Goal: Task Accomplishment & Management: Use online tool/utility

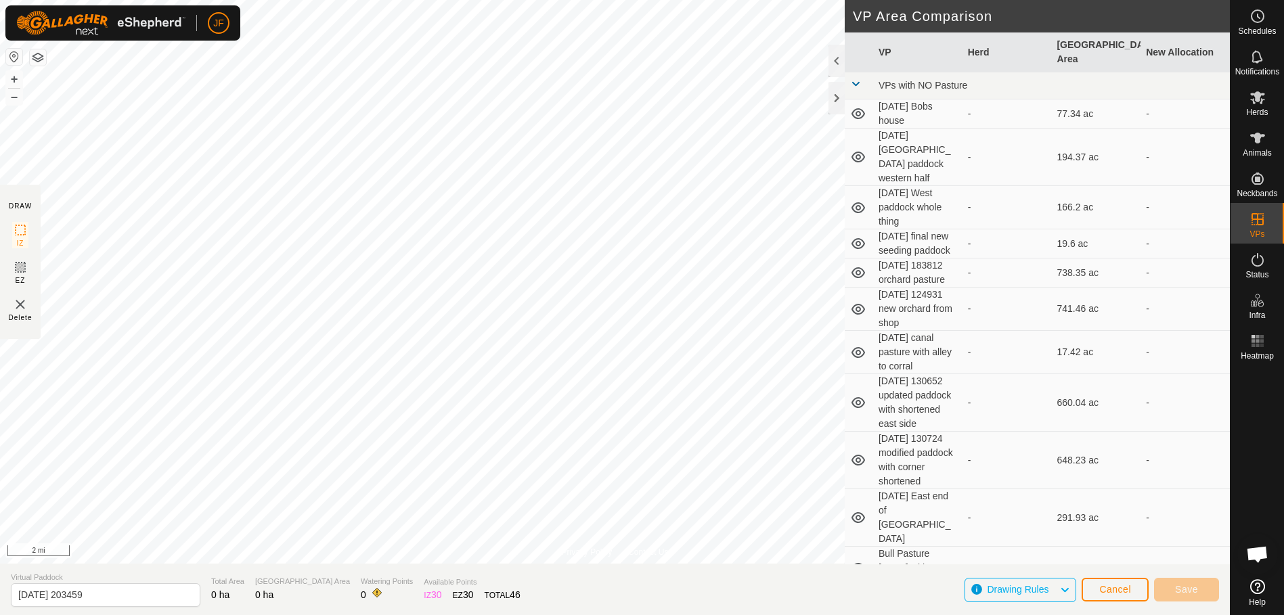
click at [12, 55] on button "button" at bounding box center [14, 57] width 16 height 16
click at [1259, 145] on icon at bounding box center [1257, 138] width 16 height 16
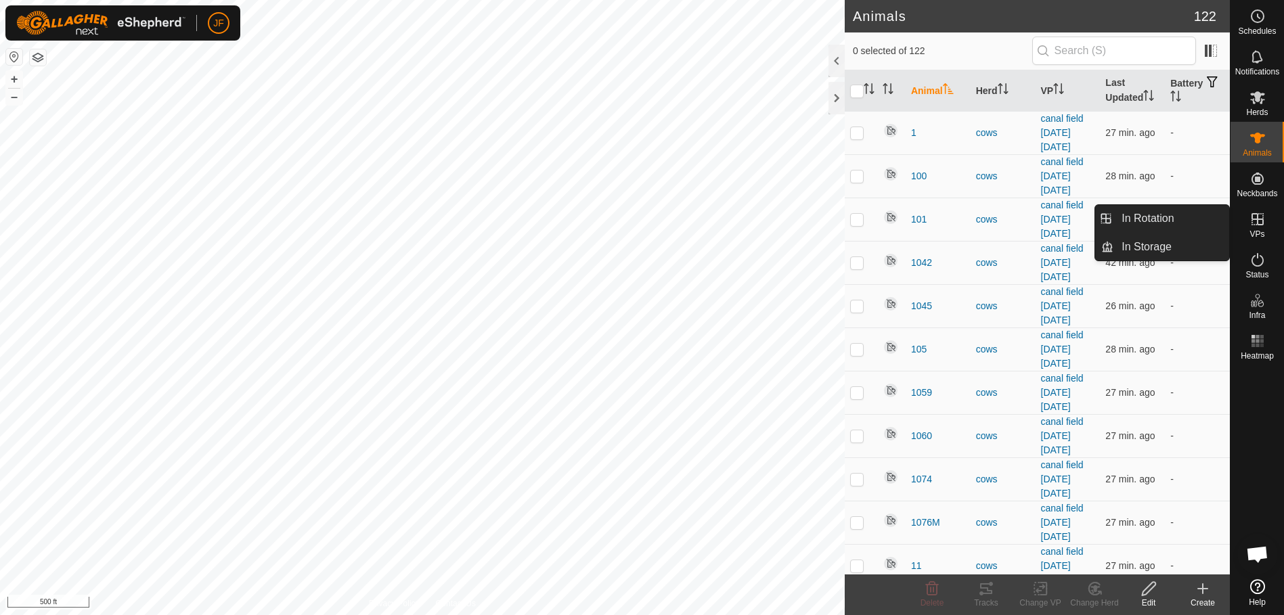
click at [1257, 218] on icon at bounding box center [1257, 219] width 12 height 12
click at [1256, 227] on icon at bounding box center [1257, 219] width 16 height 16
click at [1259, 215] on icon at bounding box center [1257, 219] width 16 height 16
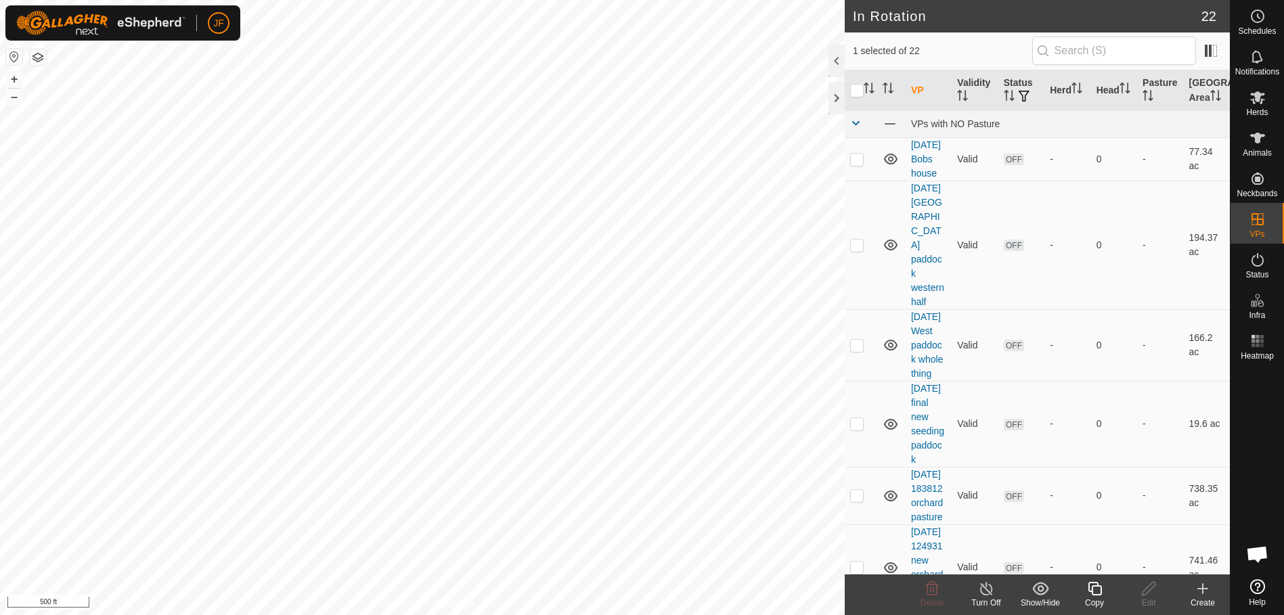
click at [1094, 582] on icon at bounding box center [1095, 589] width 14 height 14
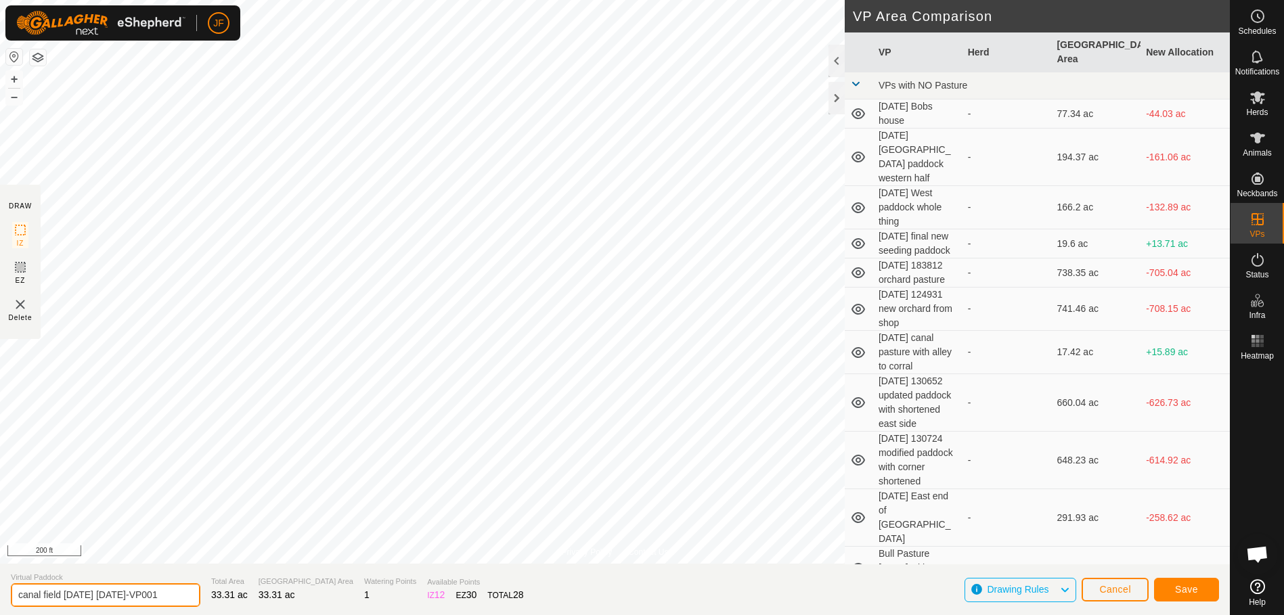
click at [81, 593] on input "canal field [DATE] [DATE]-VP001" at bounding box center [105, 595] width 189 height 24
type input "canal field [DATE]"
click at [1202, 584] on button "Save" at bounding box center [1186, 590] width 65 height 24
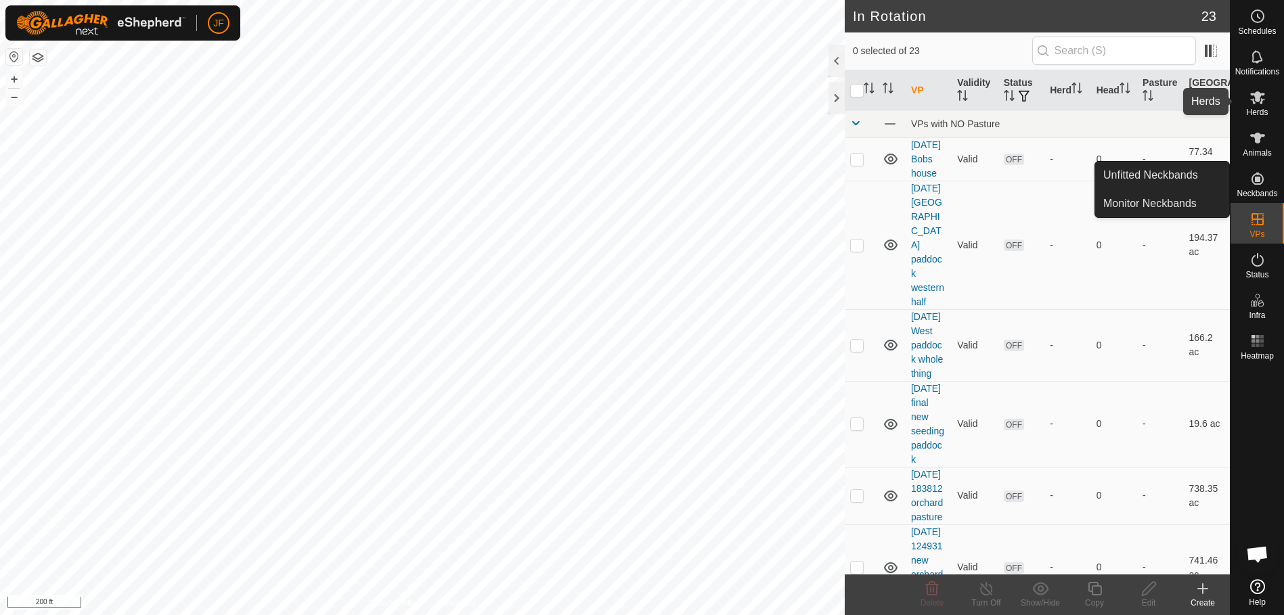
click at [1259, 102] on icon at bounding box center [1257, 97] width 16 height 16
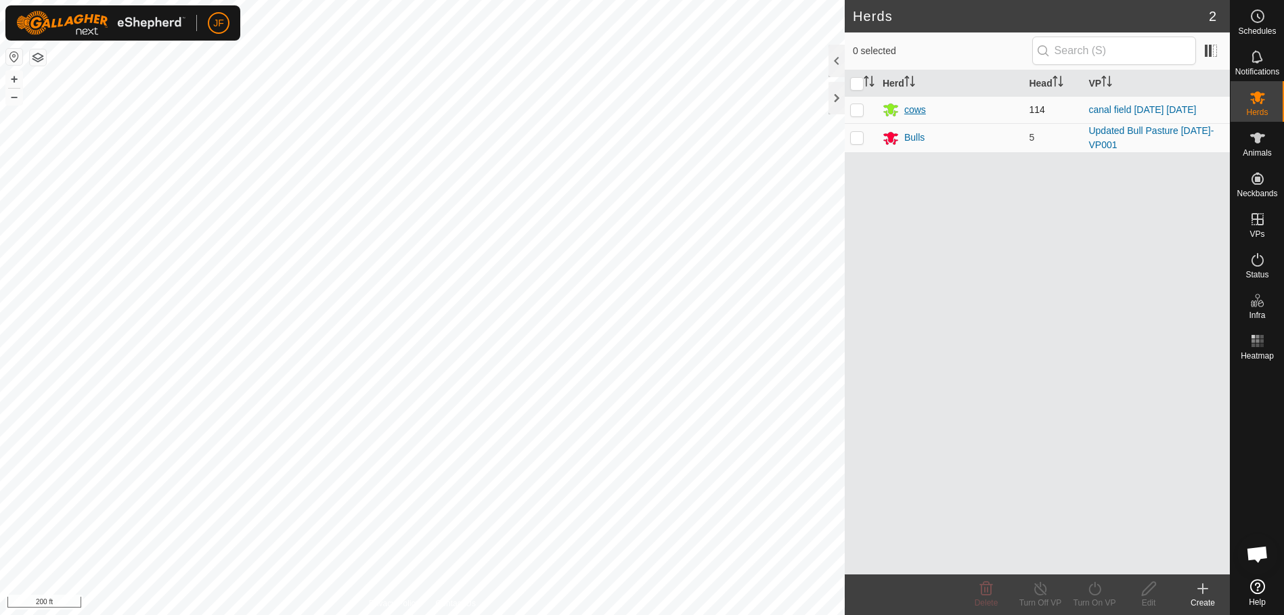
click at [909, 106] on div "cows" at bounding box center [915, 110] width 22 height 14
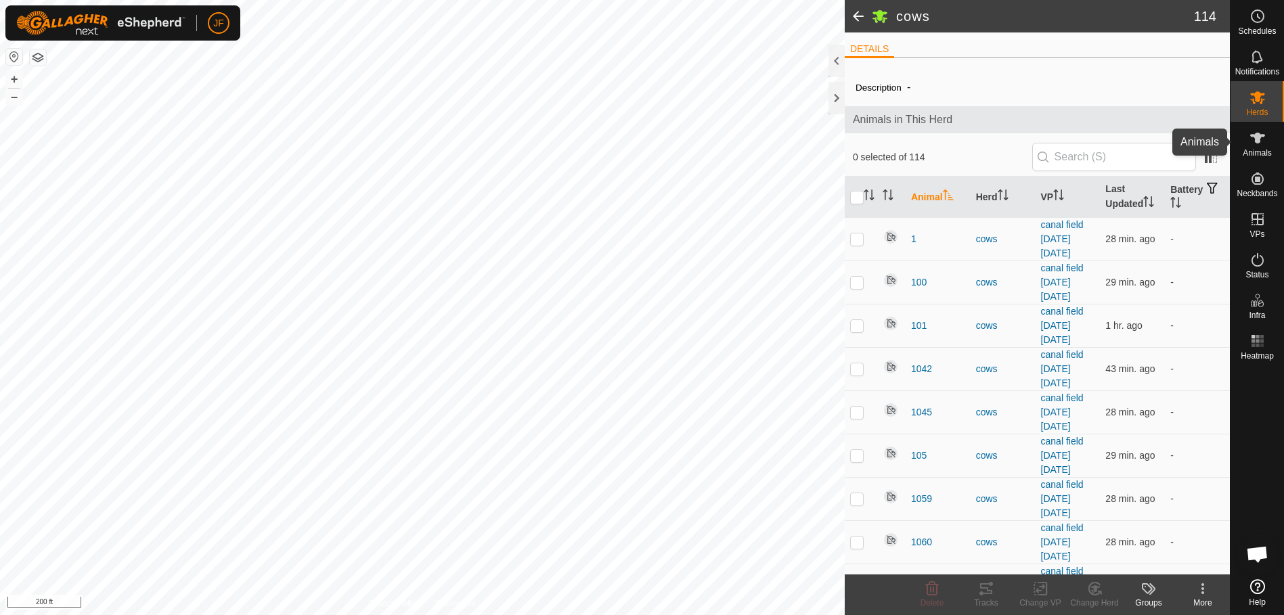
click at [1260, 138] on icon at bounding box center [1257, 138] width 16 height 16
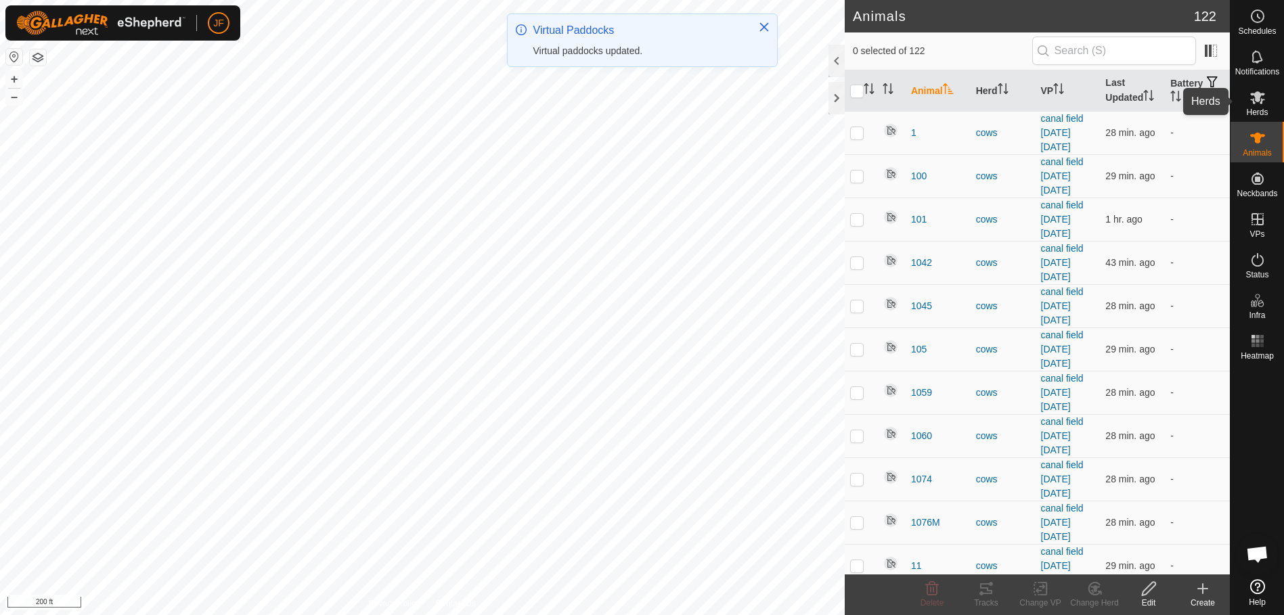
click at [1261, 99] on icon at bounding box center [1257, 97] width 15 height 13
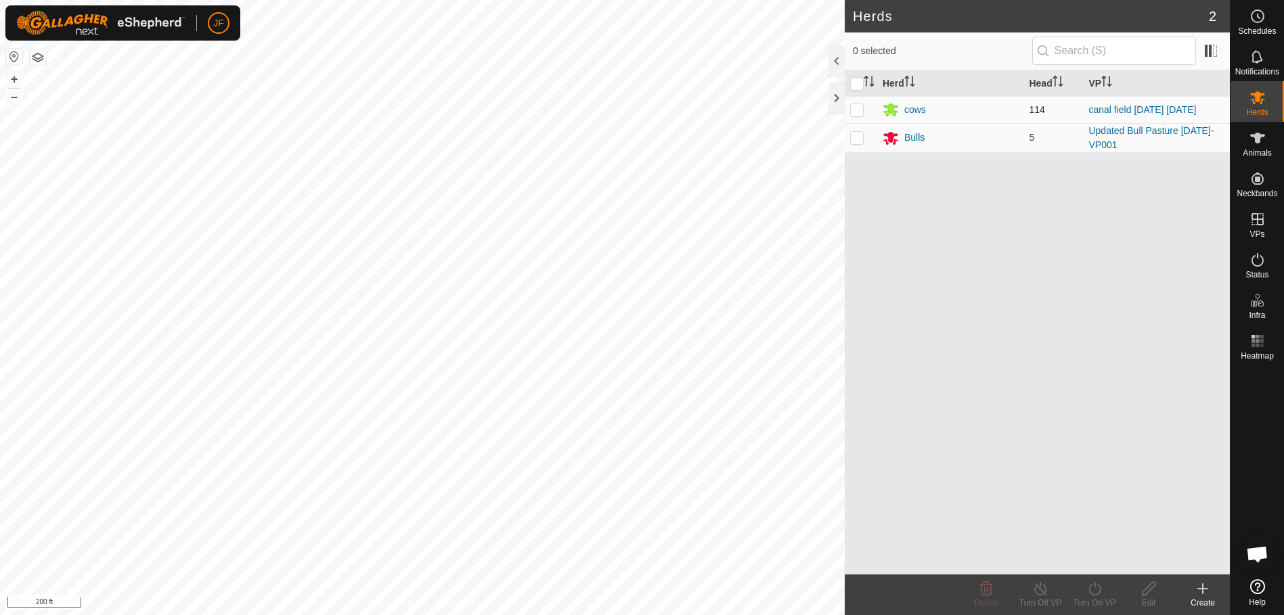
click at [857, 103] on td at bounding box center [861, 109] width 32 height 27
checkbox input "true"
click at [1096, 593] on icon at bounding box center [1094, 589] width 17 height 16
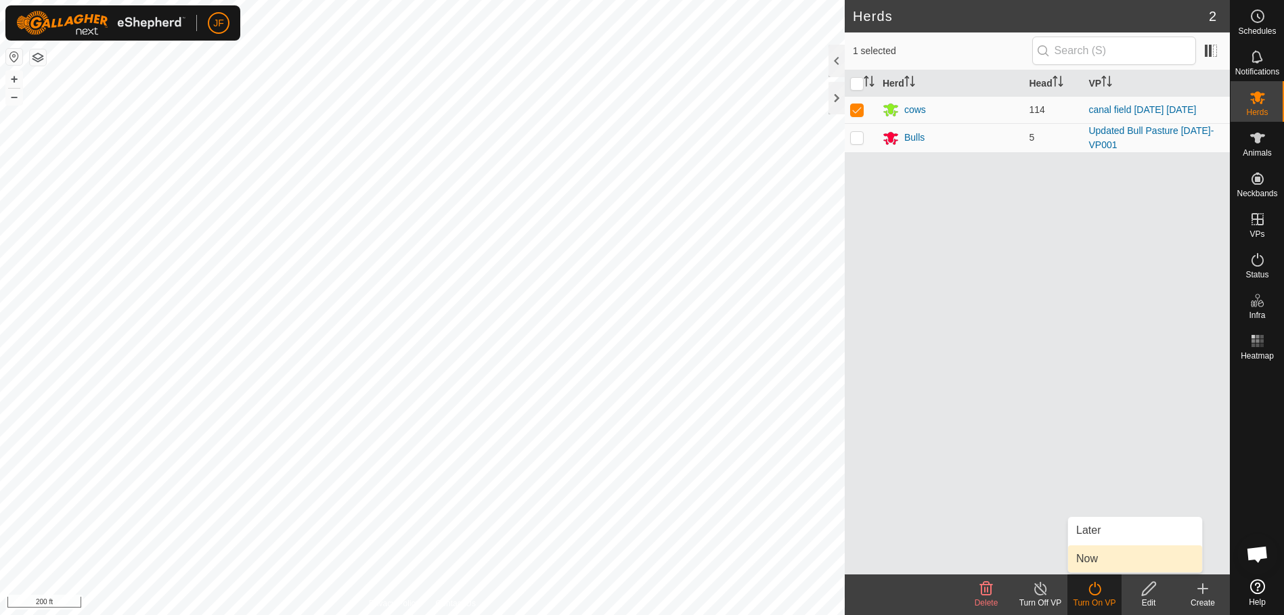
click at [1087, 558] on link "Now" at bounding box center [1135, 558] width 134 height 27
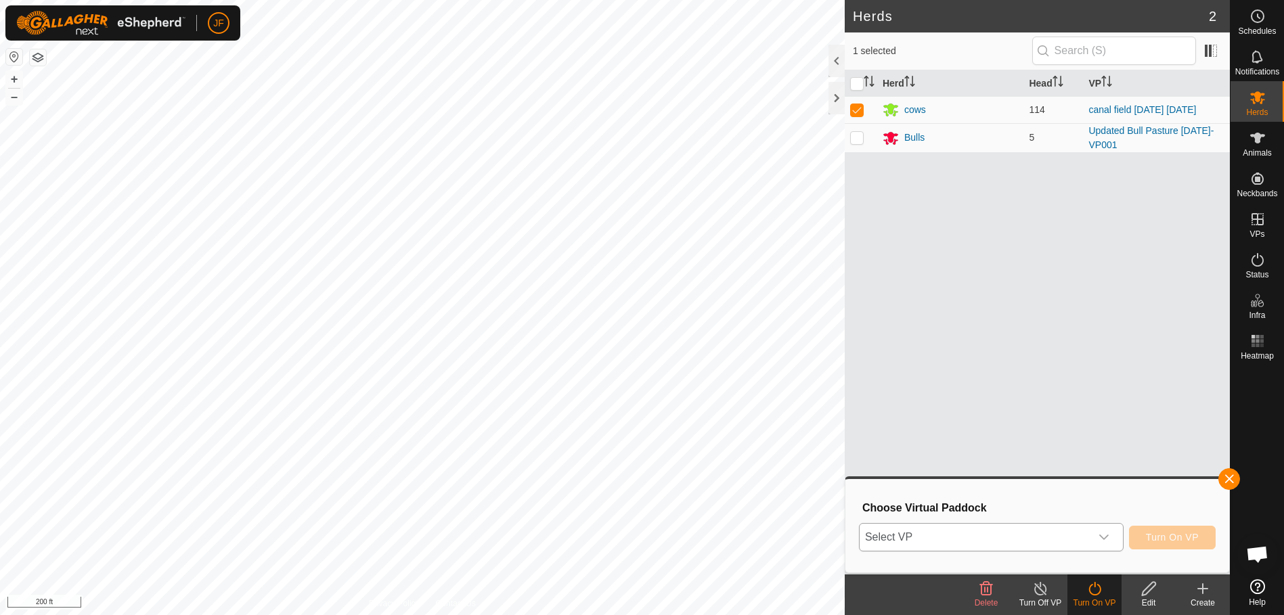
click at [1104, 531] on div "dropdown trigger" at bounding box center [1103, 537] width 27 height 27
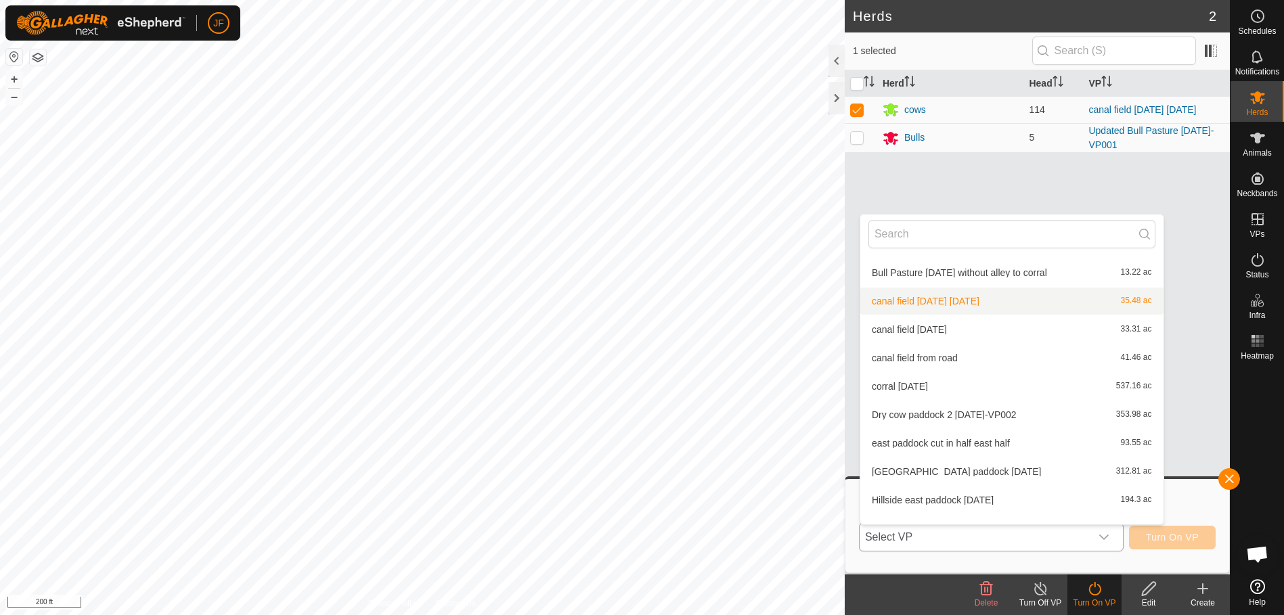
scroll to position [276, 0]
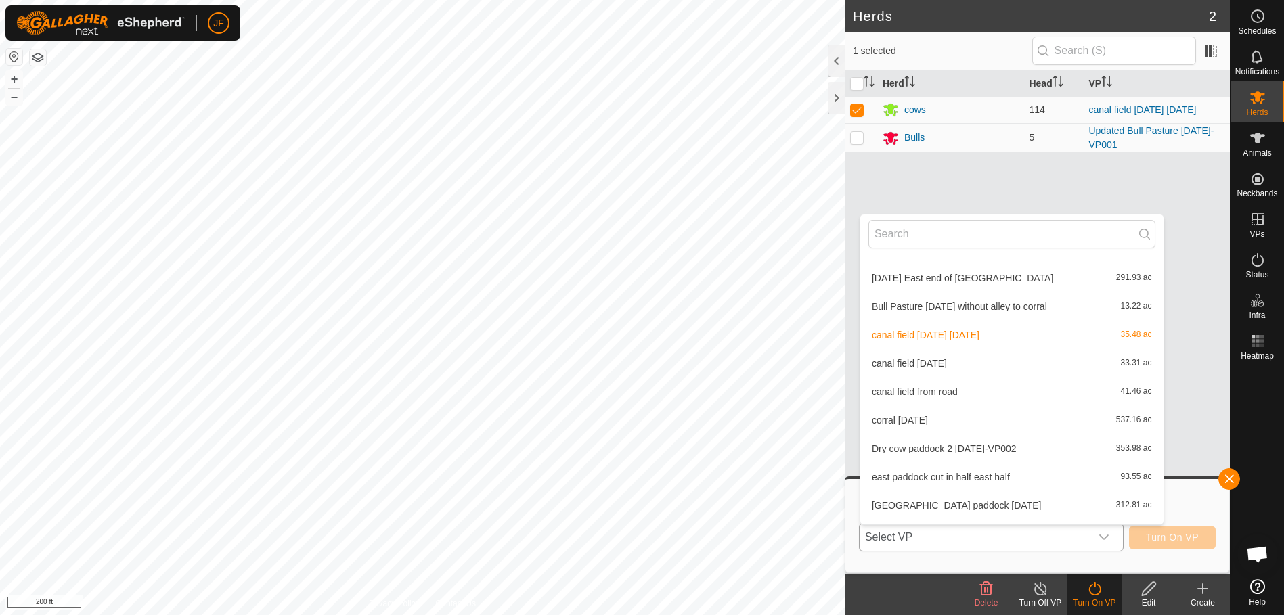
click at [970, 368] on li "canal field [DATE] 33.31 ac" at bounding box center [1011, 363] width 303 height 27
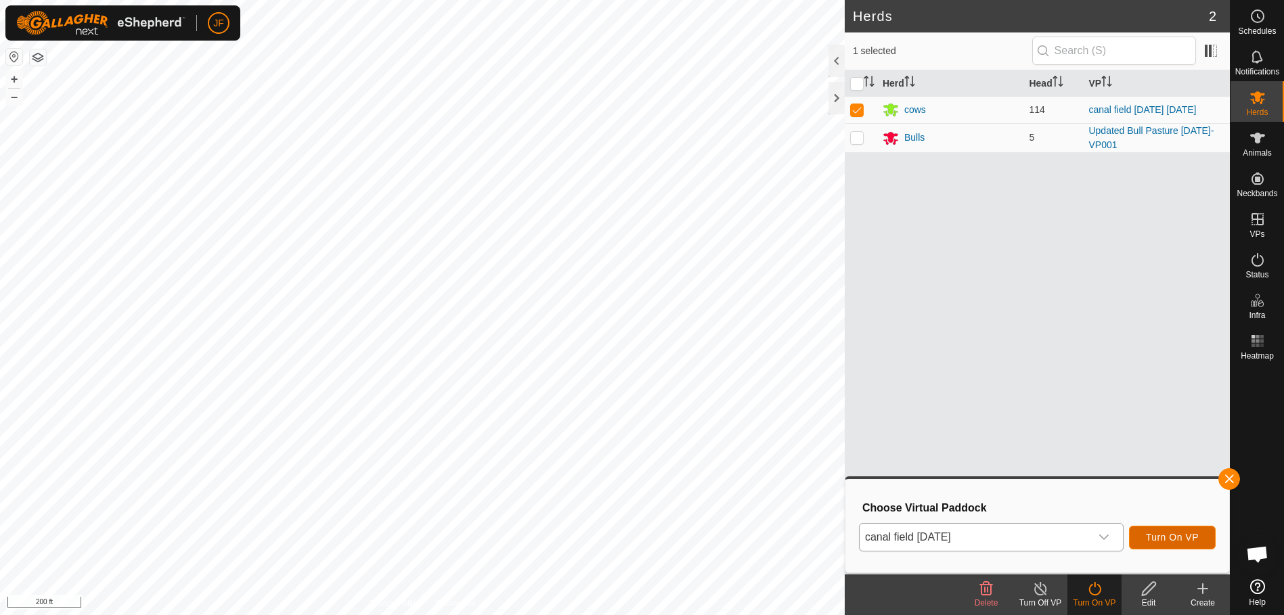
click at [1186, 534] on span "Turn On VP" at bounding box center [1172, 537] width 53 height 11
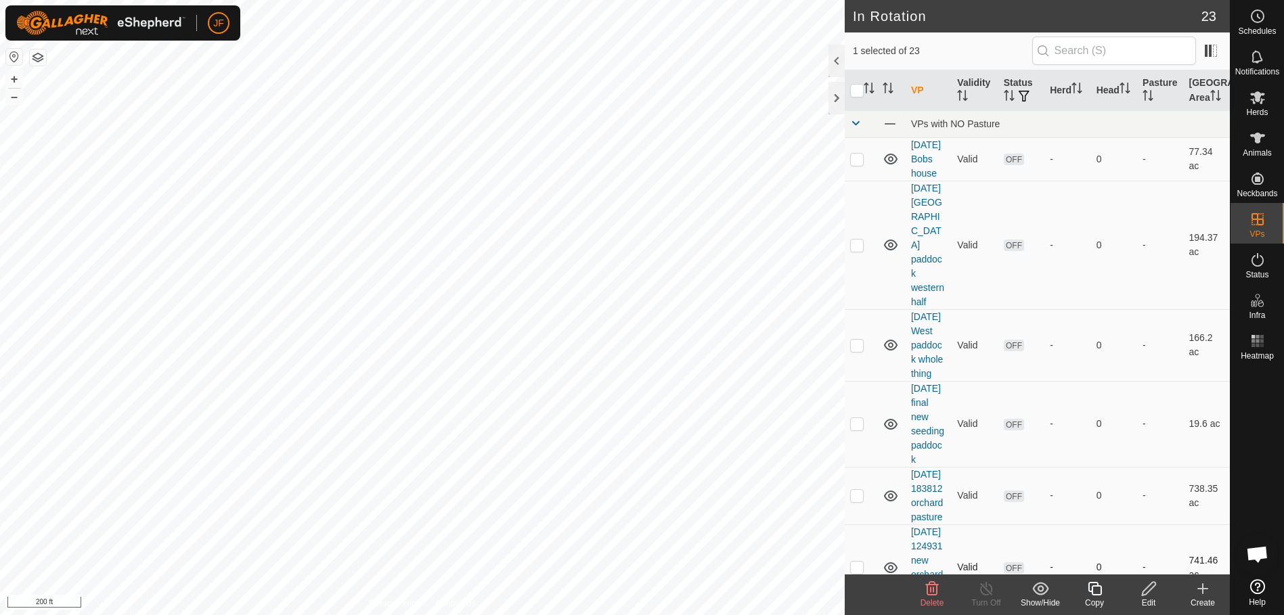
checkbox input "false"
checkbox input "true"
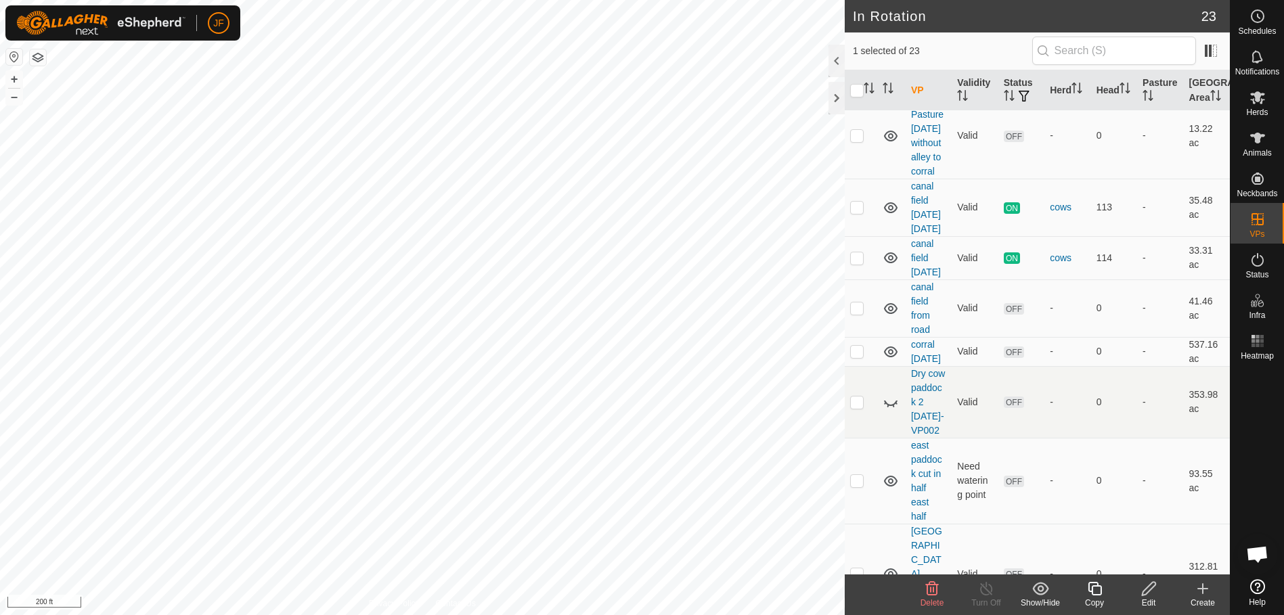
scroll to position [1003, 0]
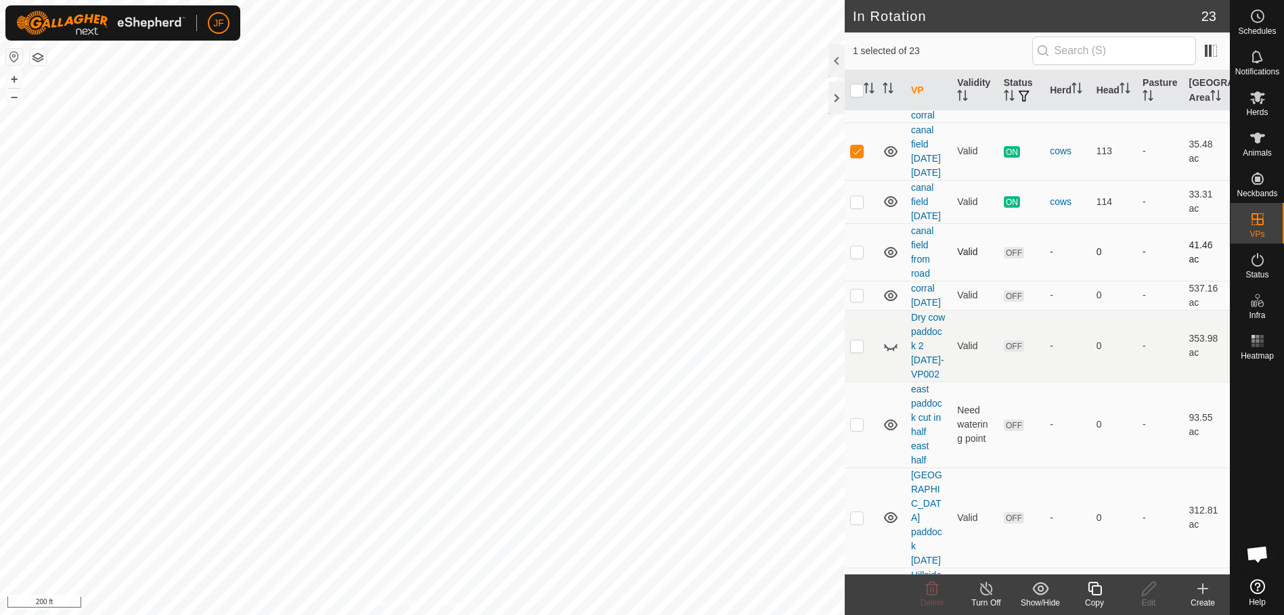
checkbox input "true"
checkbox input "false"
checkbox input "true"
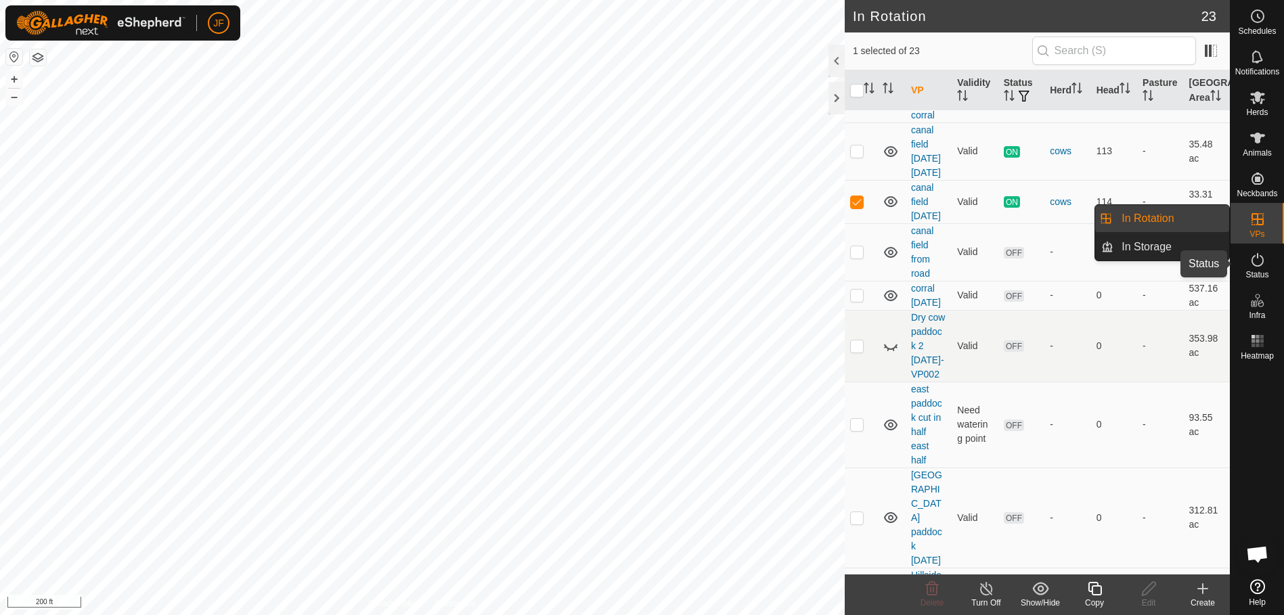
click at [1255, 265] on icon at bounding box center [1257, 260] width 16 height 16
